Goal: Transaction & Acquisition: Subscribe to service/newsletter

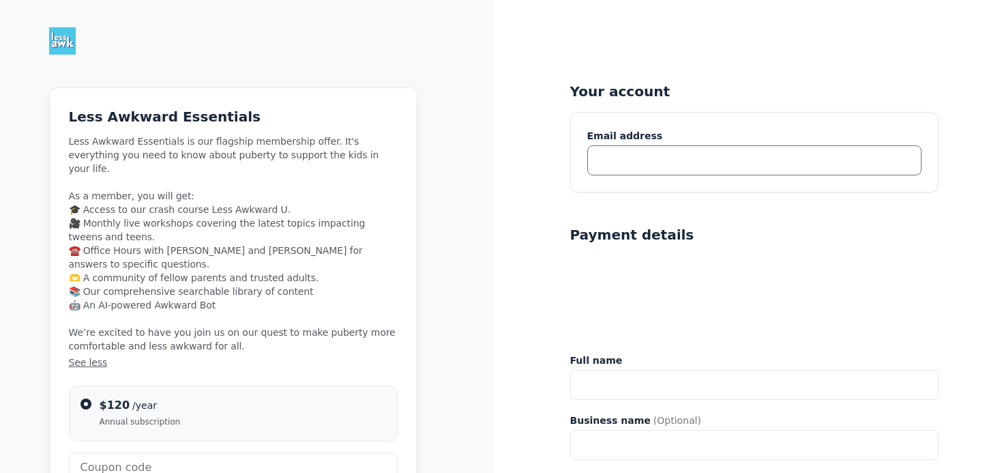
click at [698, 163] on input "text" at bounding box center [754, 160] width 334 height 30
type input "arasner@athenian.org"
type input "Amy Rasner"
type input "The Athenian School"
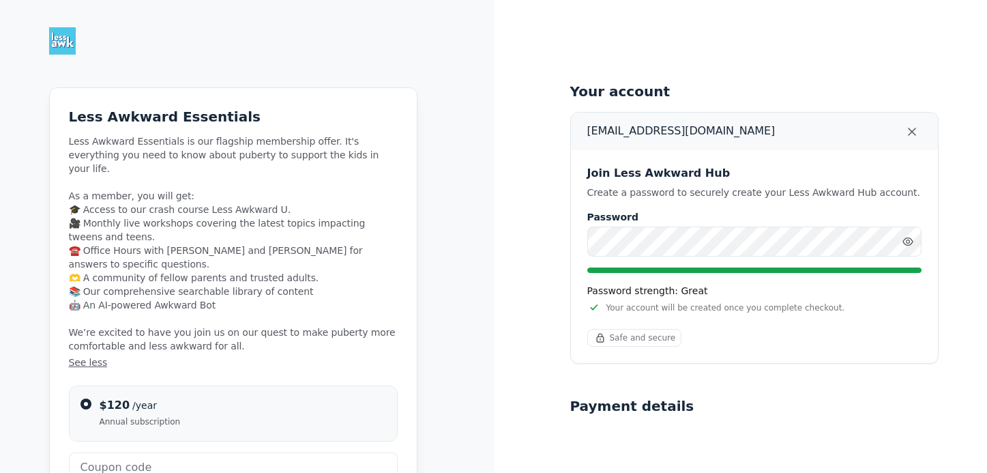
click at [806, 79] on div "Your account arasner@athenian.org Join Less Awkward Hub Create a password to se…" at bounding box center [754, 450] width 368 height 900
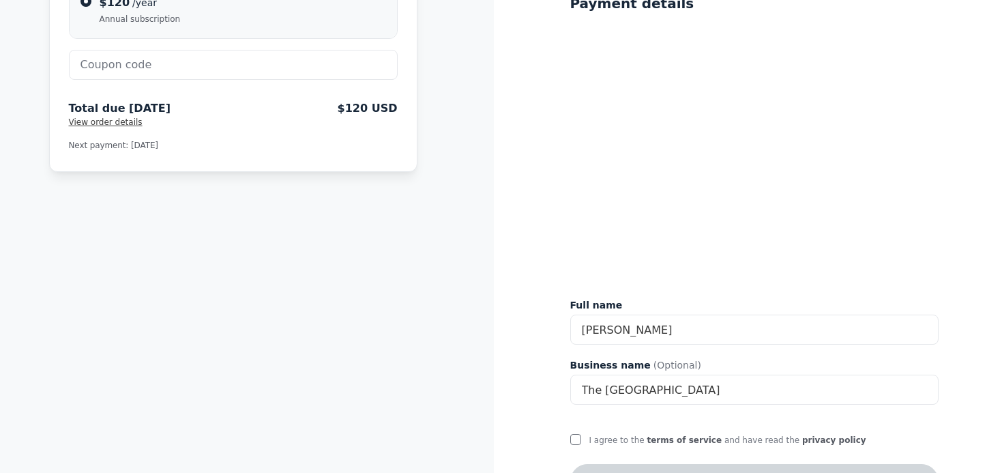
scroll to position [449, 0]
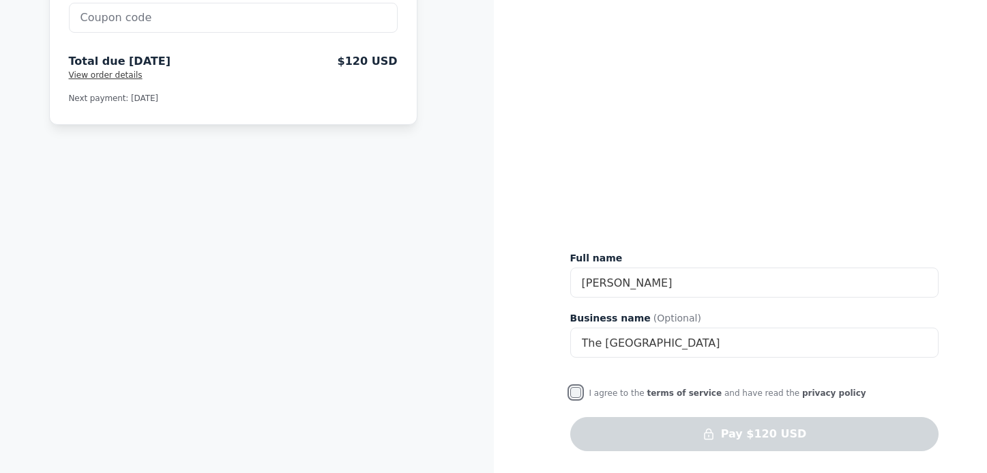
click at [574, 391] on input "I agree to the terms of service and have read the privacy policy" at bounding box center [575, 392] width 11 height 11
checkbox input "true"
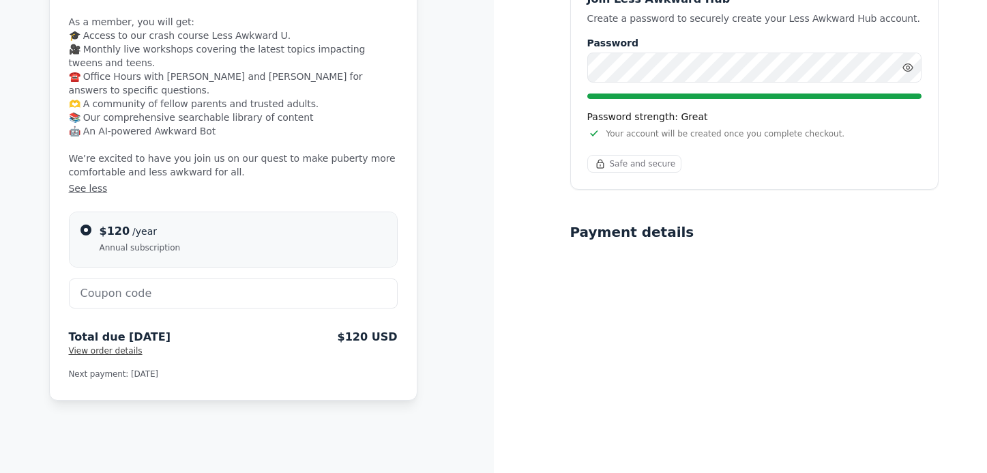
scroll to position [309, 0]
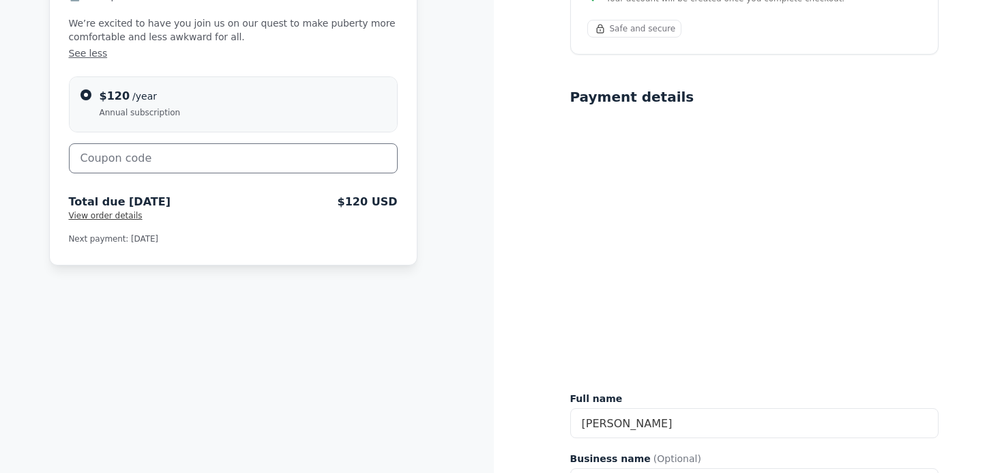
click at [243, 143] on input "text" at bounding box center [233, 158] width 329 height 30
paste input "ATHENIANSCHOOLHUB"
type input "ATHENIANSCHOOLHUB"
click at [370, 150] on span "Apply" at bounding box center [366, 157] width 27 height 14
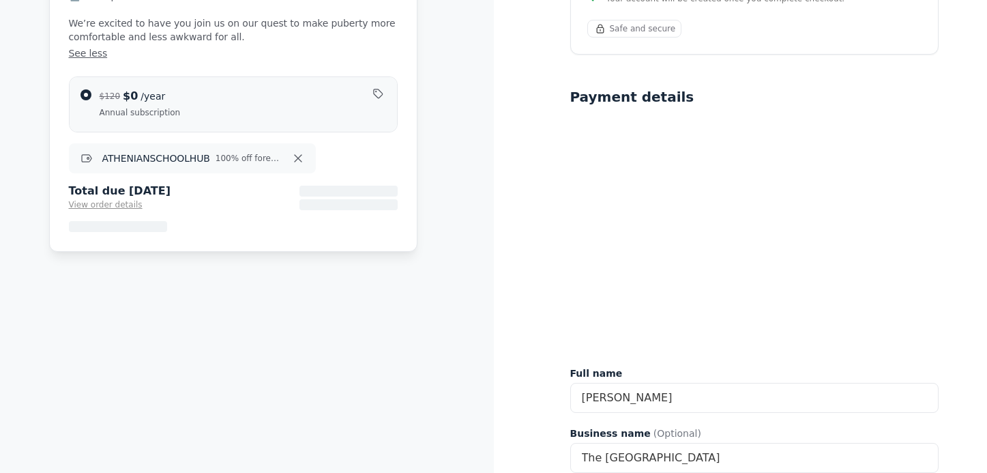
scroll to position [145, 0]
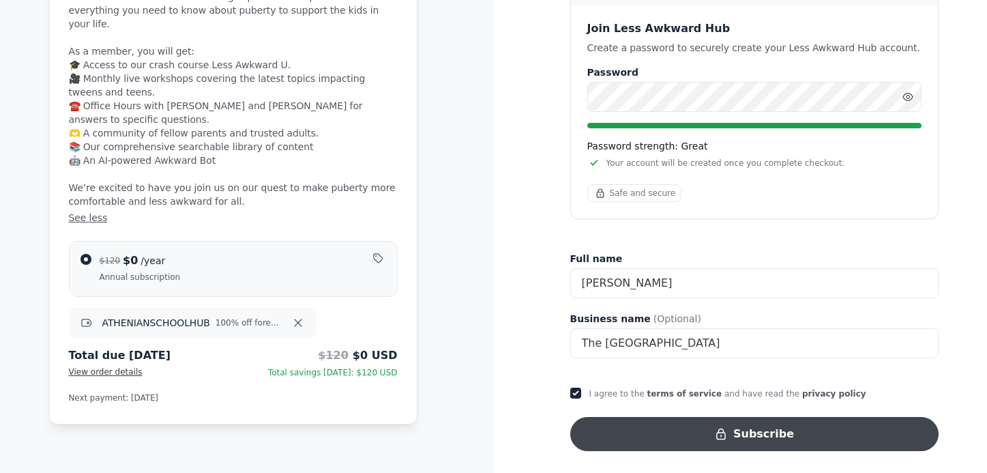
click at [621, 430] on button "Subscribe" at bounding box center [754, 434] width 368 height 34
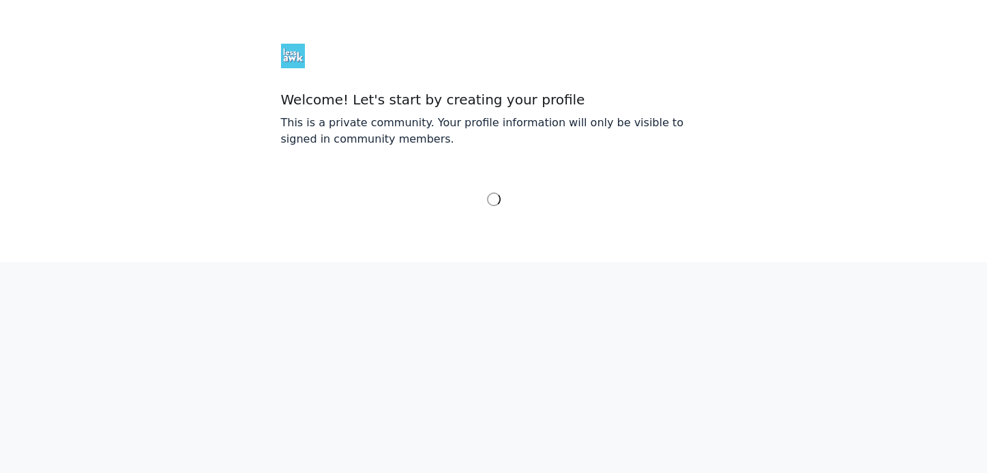
select select "Pacific Time (US & Canada)"
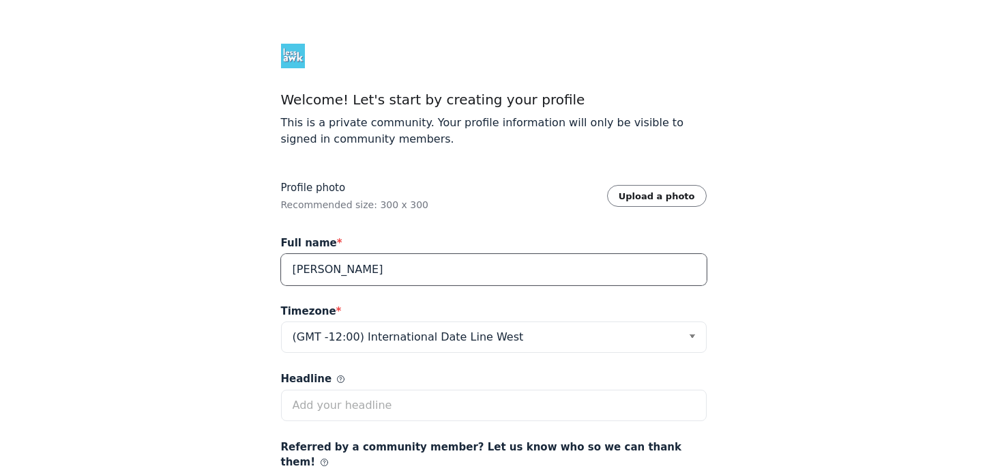
click at [439, 271] on input "Amy Rasner" at bounding box center [494, 269] width 426 height 31
type input "Amy Rasner Clulow"
click at [754, 319] on div "Welcome! Let's start by creating your profile This is a private community. Your…" at bounding box center [493, 337] width 987 height 675
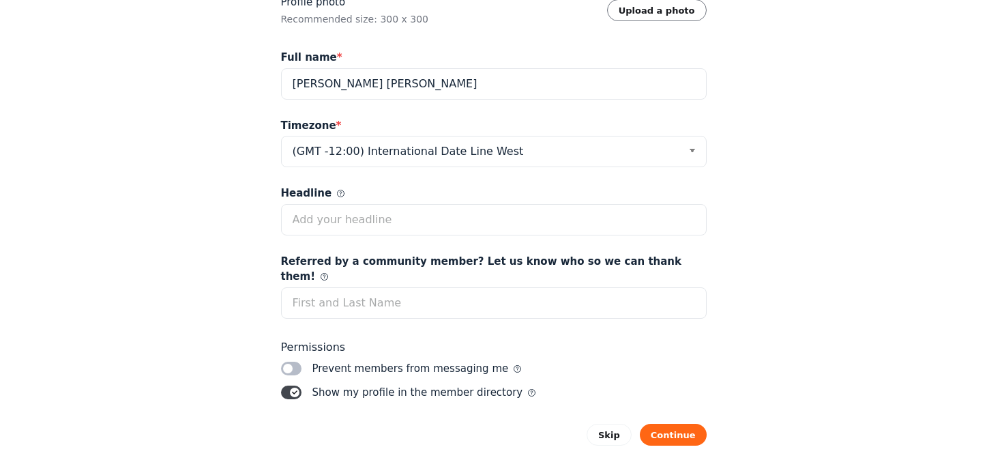
scroll to position [187, 0]
click at [294, 384] on label "Toggle switch" at bounding box center [291, 391] width 20 height 14
click at [0, 0] on input "Toggle switch" at bounding box center [0, 0] width 0 height 0
click at [295, 360] on label "Toggle switch" at bounding box center [291, 367] width 20 height 14
click at [0, 0] on input "Toggle switch" at bounding box center [0, 0] width 0 height 0
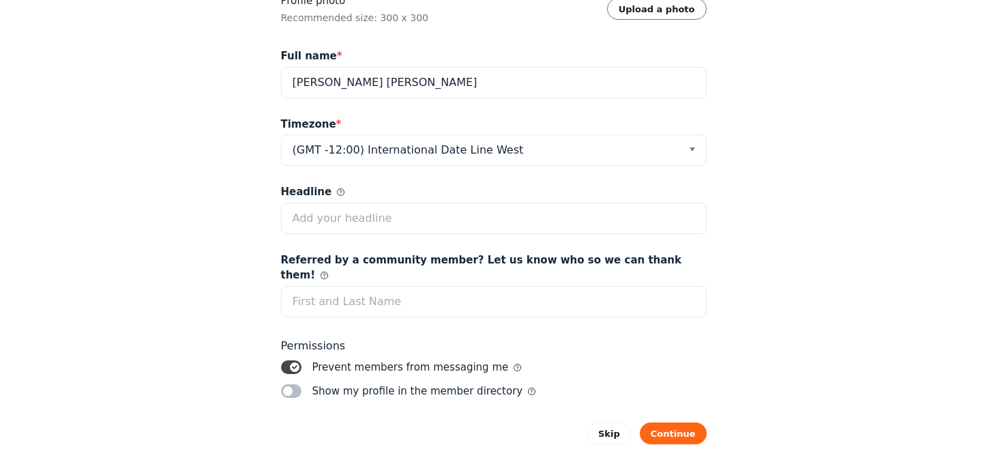
click at [295, 360] on label "Toggle switch" at bounding box center [291, 367] width 20 height 14
click at [0, 0] on input "Toggle switch" at bounding box center [0, 0] width 0 height 0
click at [661, 422] on button "Continue" at bounding box center [673, 433] width 67 height 22
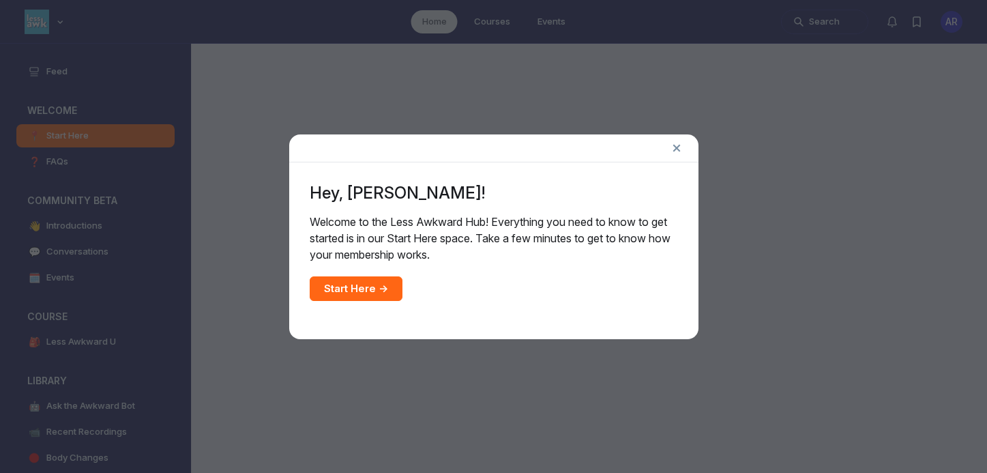
scroll to position [3657, 2612]
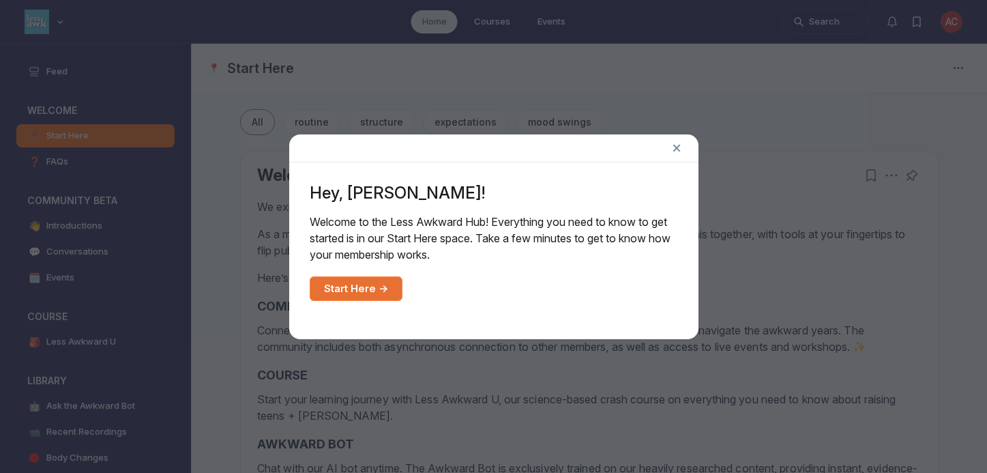
click at [360, 286] on link "Start Here →" at bounding box center [356, 288] width 93 height 25
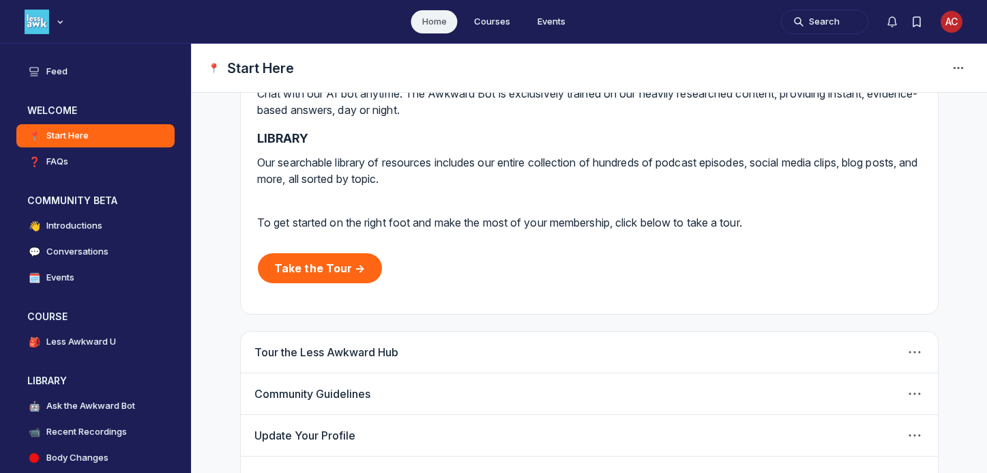
scroll to position [416, 0]
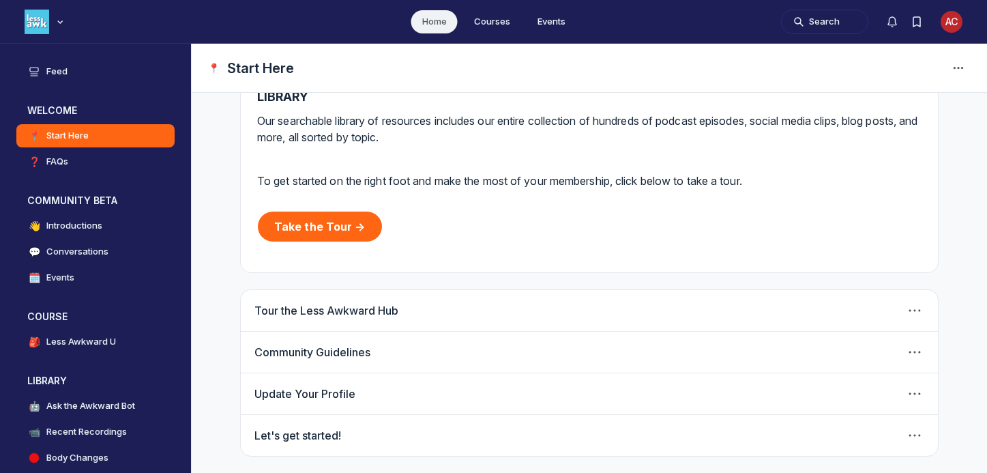
click at [333, 316] on link "Tour the Less Awkward Hub" at bounding box center [326, 311] width 144 height 14
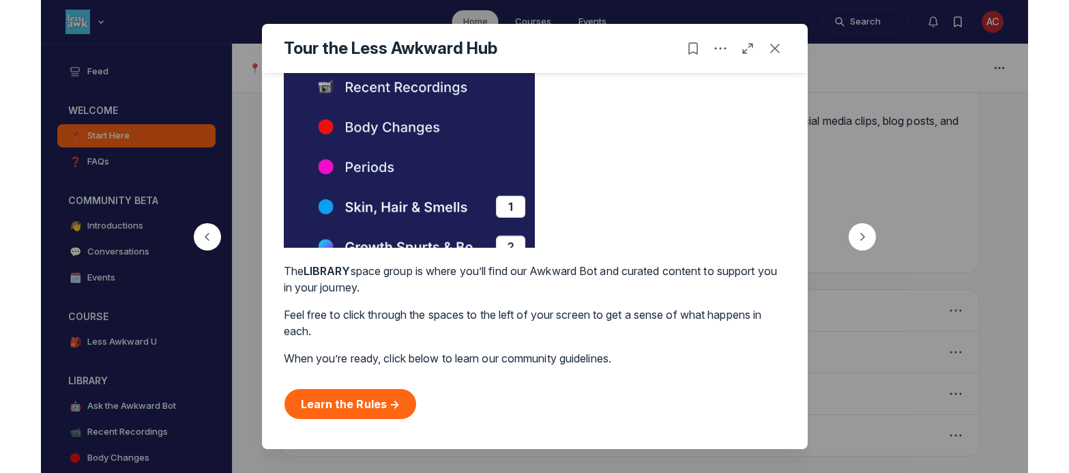
scroll to position [1114, 0]
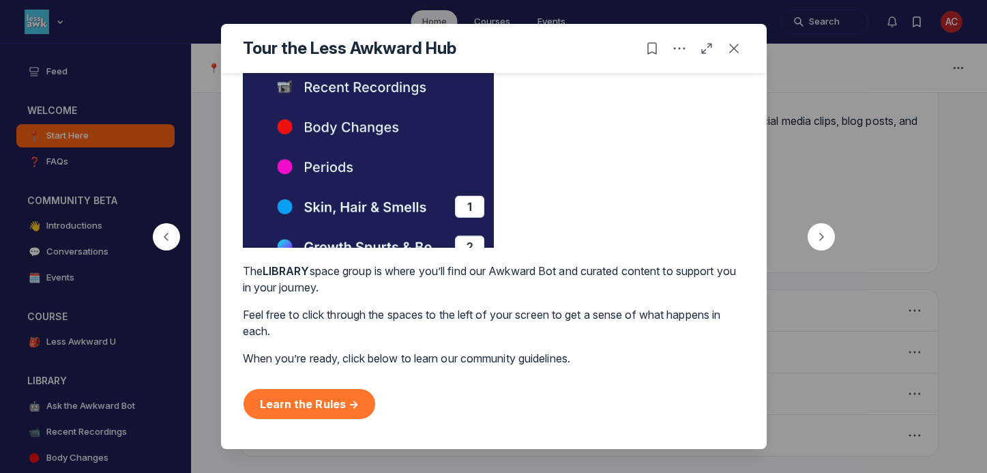
click at [308, 410] on link "Learn the Rules →" at bounding box center [309, 404] width 132 height 30
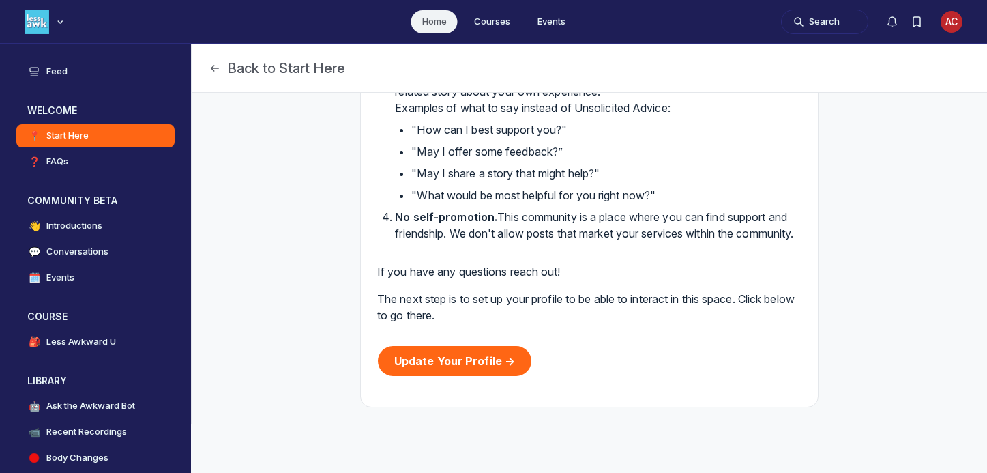
scroll to position [493, 0]
click at [41, 26] on img "Main navigation bar" at bounding box center [37, 22] width 25 height 25
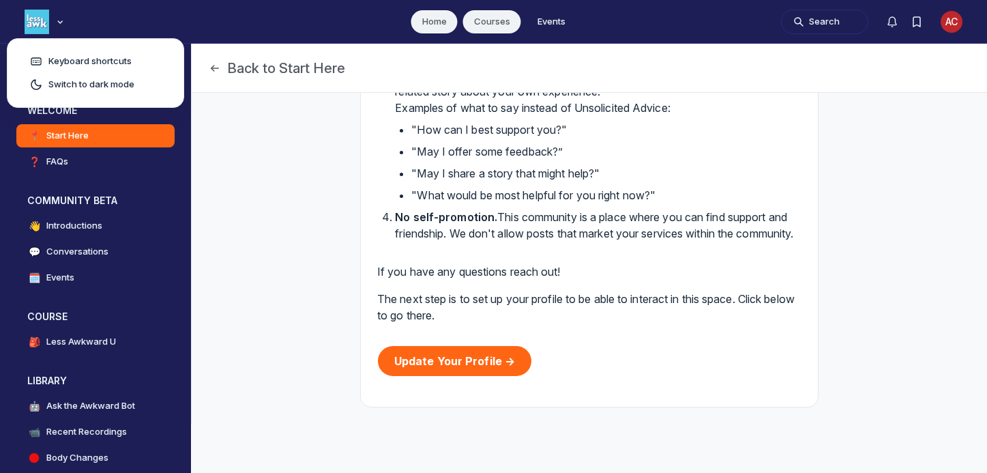
click at [479, 19] on link "Courses" at bounding box center [492, 21] width 58 height 23
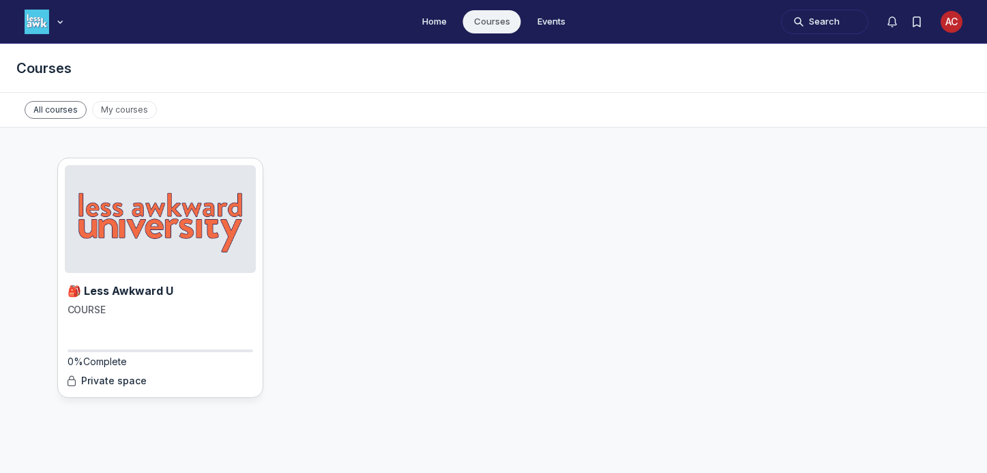
click at [147, 216] on img "Main Content" at bounding box center [160, 219] width 191 height 108
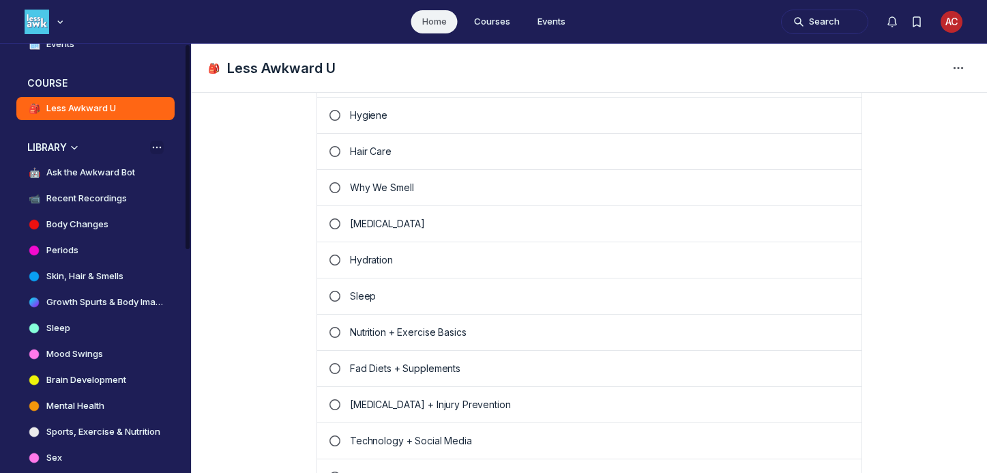
scroll to position [234, 0]
click at [87, 204] on h4 "Recent Recordings" at bounding box center [86, 198] width 80 height 14
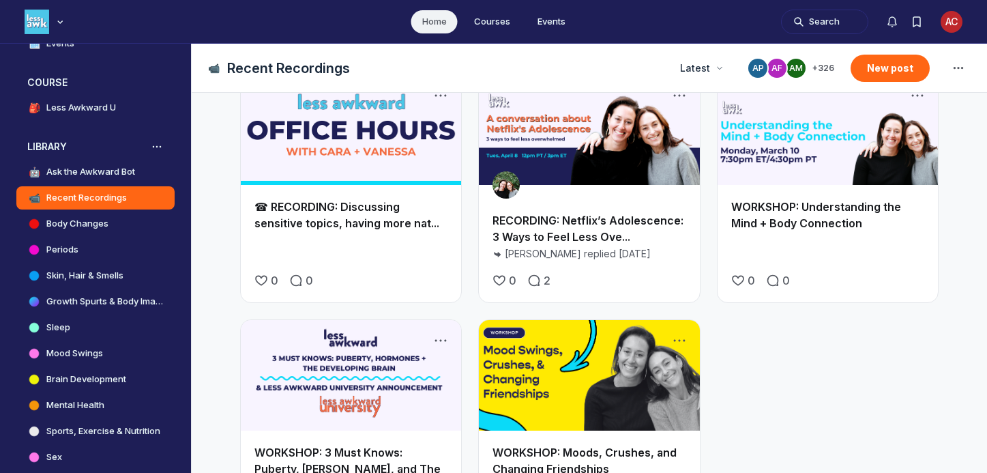
scroll to position [456, 0]
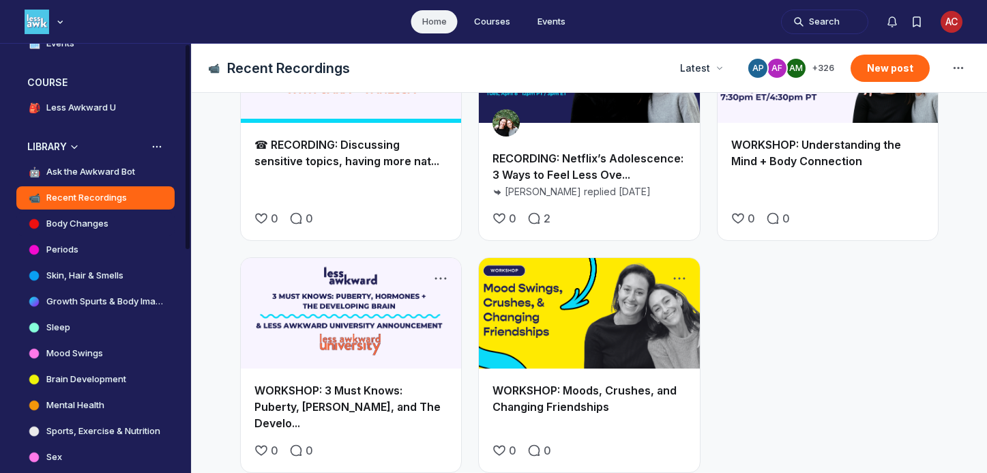
click at [67, 226] on h4 "Body Changes" at bounding box center [77, 224] width 62 height 14
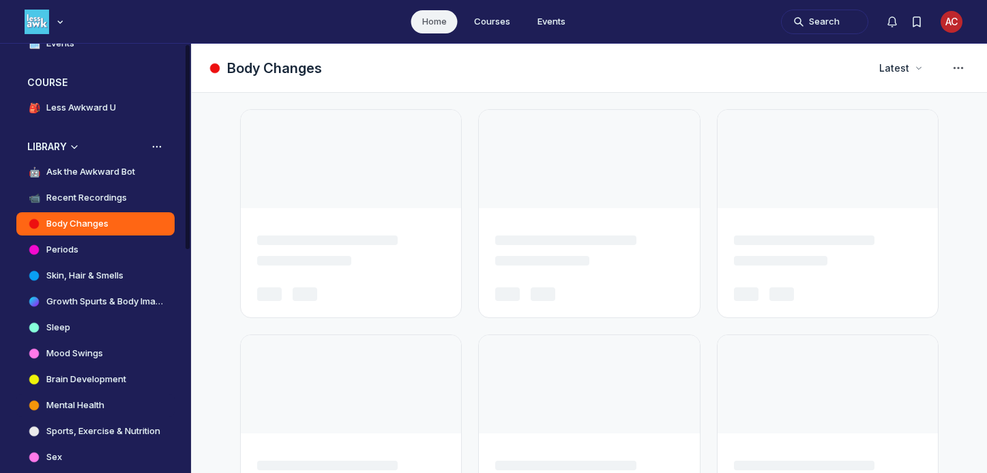
click at [66, 403] on h4 "Mental Health" at bounding box center [75, 405] width 58 height 14
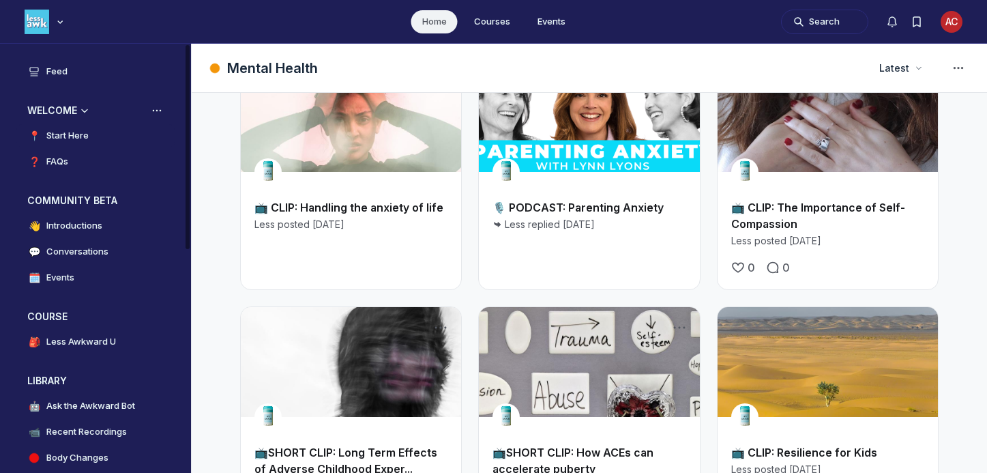
click at [55, 130] on h4 "Start Here" at bounding box center [67, 136] width 42 height 14
